Goal: Task Accomplishment & Management: Manage account settings

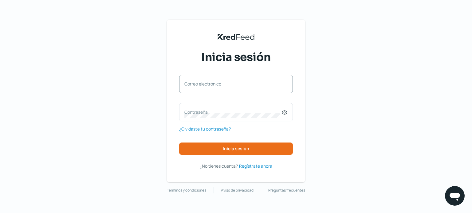
click at [199, 84] on label "Correo electrónico" at bounding box center [232, 84] width 97 height 6
click at [199, 84] on input "Correo electrónico" at bounding box center [235, 87] width 103 height 6
type input "[EMAIL_ADDRESS][DOMAIN_NAME]"
click at [189, 112] on label "Contraseña" at bounding box center [232, 112] width 97 height 6
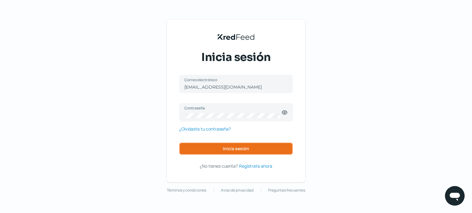
click at [235, 148] on span "Inicia sesión" at bounding box center [236, 149] width 26 height 4
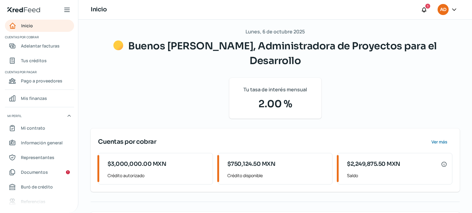
scroll to position [17, 0]
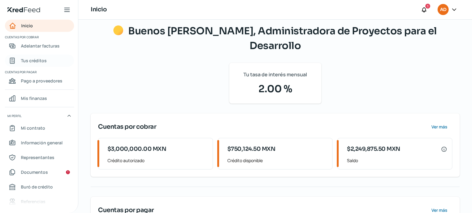
click at [43, 60] on span "Tus créditos" at bounding box center [34, 61] width 26 height 8
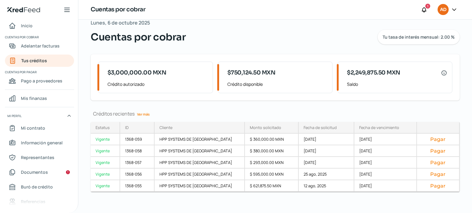
scroll to position [14, 0]
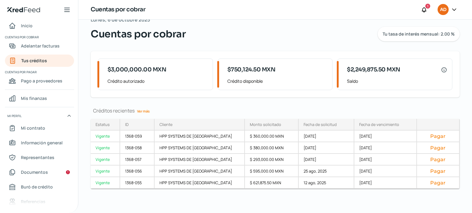
click at [141, 112] on link "Ver más" at bounding box center [143, 112] width 18 height 10
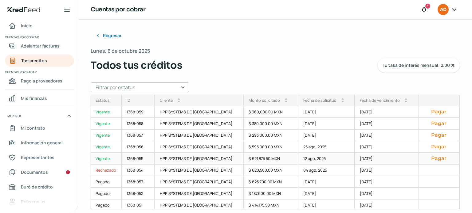
click at [103, 158] on div "Vigente" at bounding box center [106, 159] width 31 height 12
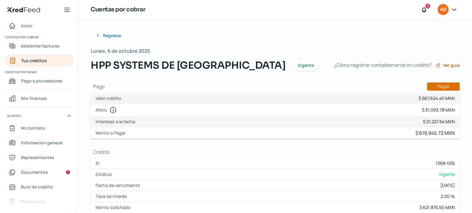
click at [438, 86] on button "Pagar" at bounding box center [443, 87] width 33 height 8
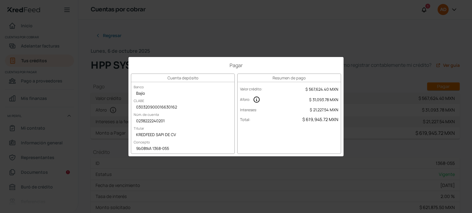
click at [376, 34] on div "Pagar Cuenta depósito Banco Bajío [PERSON_NAME] 030320900016630162 Núm. de cuen…" at bounding box center [236, 106] width 472 height 213
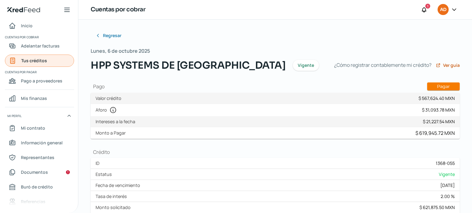
click at [29, 60] on span "Tus créditos" at bounding box center [34, 61] width 26 height 8
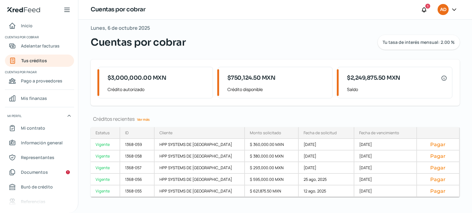
scroll to position [14, 0]
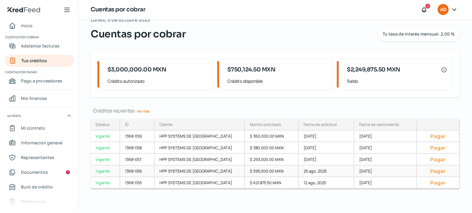
click at [104, 172] on div "Vigente" at bounding box center [105, 172] width 29 height 12
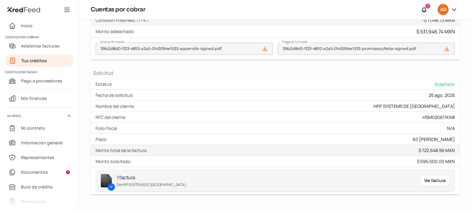
scroll to position [237, 0]
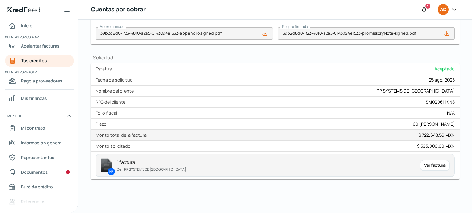
click at [431, 163] on div "Ver factura" at bounding box center [434, 165] width 29 height 11
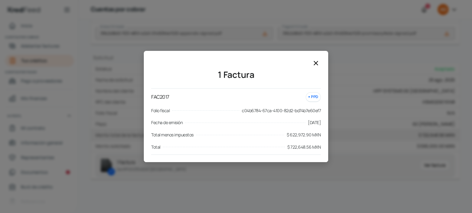
click at [315, 62] on icon at bounding box center [315, 63] width 7 height 7
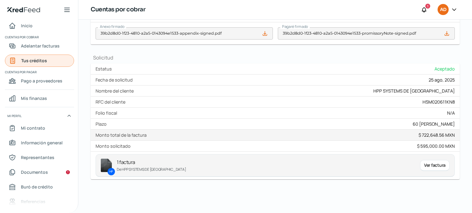
click at [30, 62] on span "Tus créditos" at bounding box center [34, 61] width 26 height 8
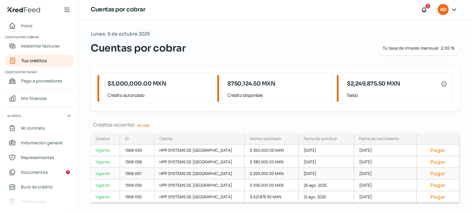
click at [103, 173] on div "Vigente" at bounding box center [105, 174] width 29 height 12
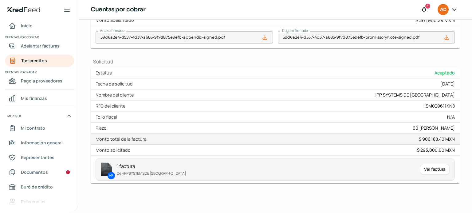
scroll to position [237, 0]
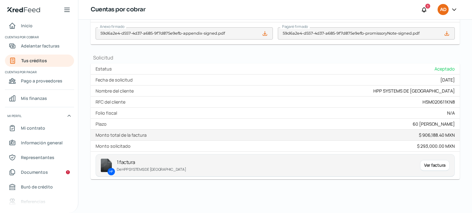
click at [435, 166] on div "Ver factura" at bounding box center [434, 165] width 29 height 11
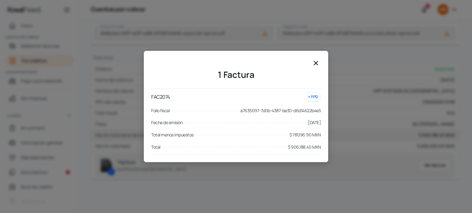
click at [316, 63] on icon at bounding box center [315, 63] width 7 height 7
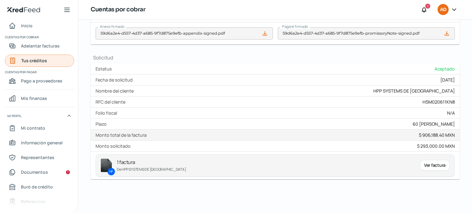
click at [36, 60] on span "Tus créditos" at bounding box center [34, 61] width 26 height 8
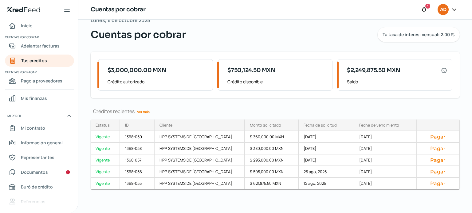
scroll to position [14, 0]
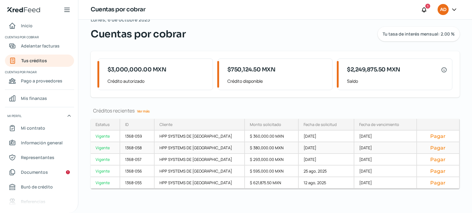
click at [104, 146] on div "Vigente" at bounding box center [105, 148] width 29 height 12
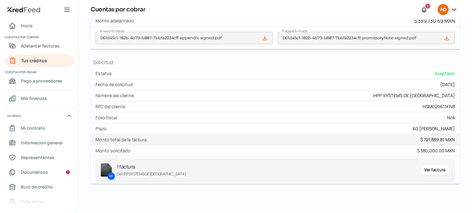
scroll to position [237, 0]
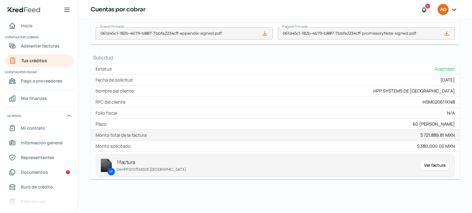
click at [427, 165] on div "Ver factura" at bounding box center [434, 165] width 29 height 11
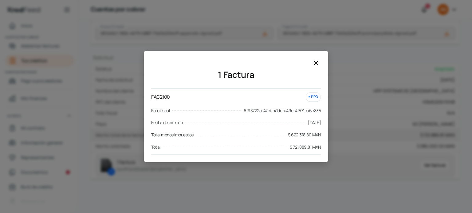
click at [314, 63] on icon at bounding box center [315, 63] width 7 height 7
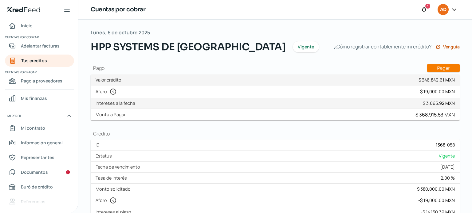
scroll to position [0, 0]
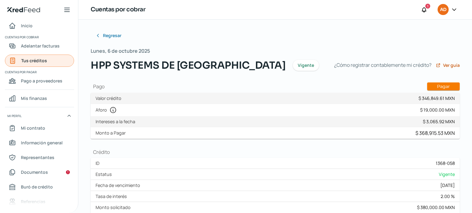
click at [32, 60] on span "Tus créditos" at bounding box center [34, 61] width 26 height 8
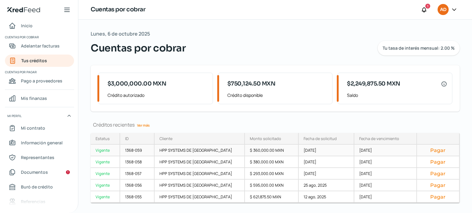
click at [103, 149] on div "Vigente" at bounding box center [105, 151] width 29 height 12
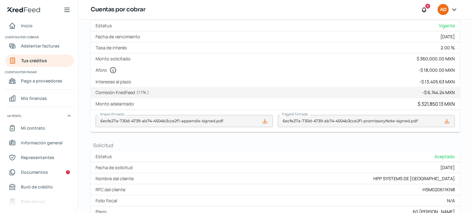
scroll to position [237, 0]
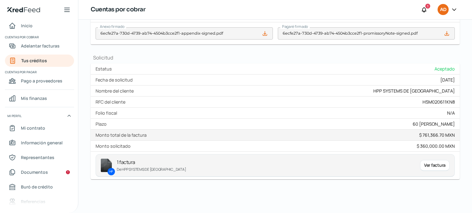
click at [429, 163] on div "Ver factura" at bounding box center [434, 165] width 29 height 11
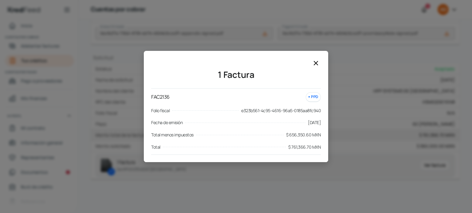
click at [315, 64] on icon at bounding box center [315, 63] width 7 height 7
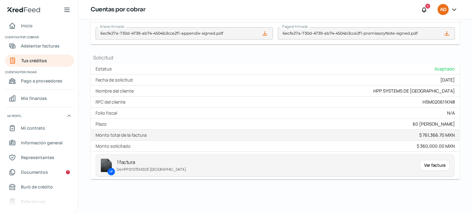
click at [454, 9] on icon at bounding box center [454, 9] width 6 height 6
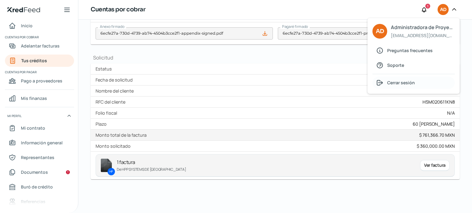
click at [404, 82] on span "Cerrar sesión" at bounding box center [401, 83] width 28 height 8
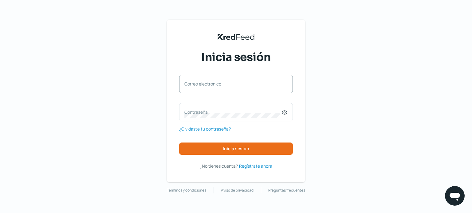
click at [224, 84] on label "Correo electrónico" at bounding box center [232, 84] width 97 height 6
click at [224, 84] on input "Correo electrónico" at bounding box center [235, 87] width 103 height 6
type input "[EMAIL_ADDRESS][DOMAIN_NAME]"
click at [192, 112] on label "Contraseña" at bounding box center [232, 112] width 97 height 6
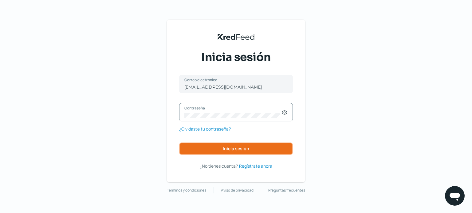
click at [233, 147] on span "Inicia sesión" at bounding box center [236, 149] width 26 height 4
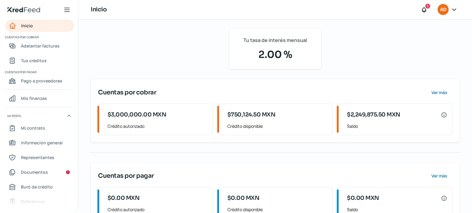
scroll to position [59, 0]
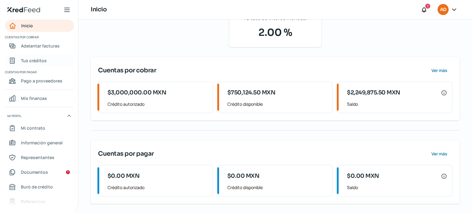
click at [36, 62] on span "Tus créditos" at bounding box center [34, 61] width 26 height 8
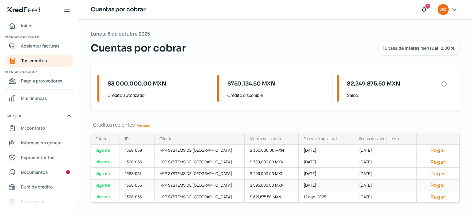
click at [104, 186] on div "Vigente" at bounding box center [105, 186] width 29 height 12
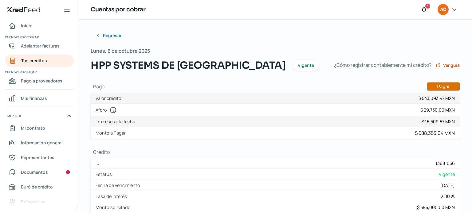
click at [438, 86] on button "Pagar" at bounding box center [443, 87] width 33 height 8
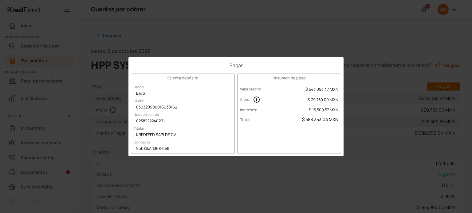
click at [258, 27] on div "Pagar Cuenta depósito Banco Bajío CLABE 030320900016630162 Núm. de cuenta 02382…" at bounding box center [236, 106] width 472 height 213
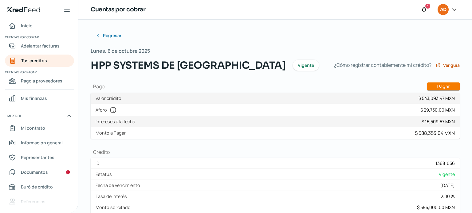
click at [454, 10] on icon at bounding box center [454, 10] width 4 height 2
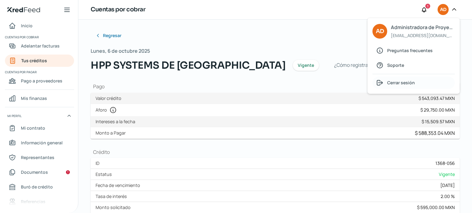
click at [400, 83] on span "Cerrar sesión" at bounding box center [401, 83] width 28 height 8
